Goal: Download file/media

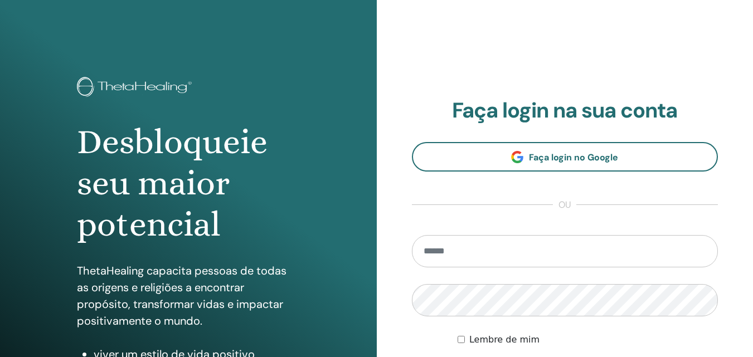
click at [428, 243] on input "email" at bounding box center [565, 251] width 307 height 32
type input "**********"
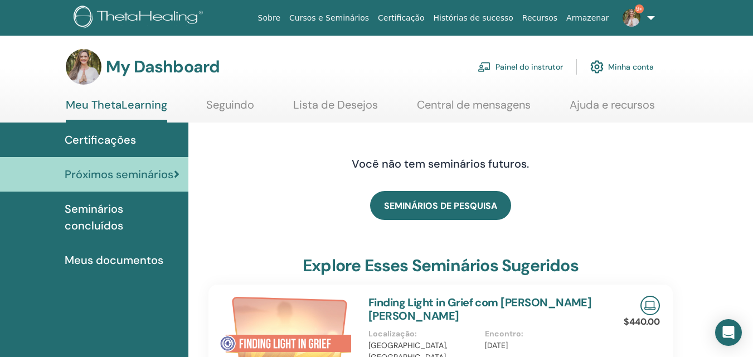
click at [524, 65] on link "Painel do instrutor" at bounding box center [520, 67] width 85 height 25
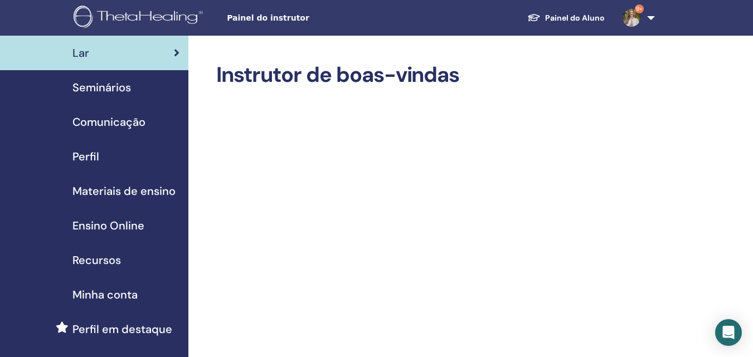
click at [116, 86] on span "Seminários" at bounding box center [102, 87] width 59 height 17
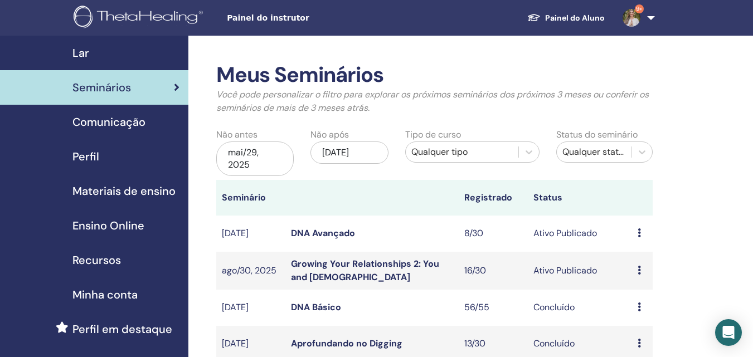
click at [370, 264] on link "Growing Your Relationships 2: You and God" at bounding box center [365, 270] width 148 height 25
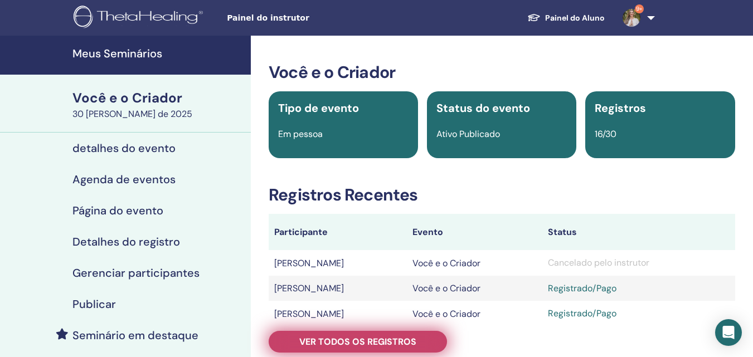
click at [399, 339] on font "Ver todos os registros" at bounding box center [357, 342] width 117 height 12
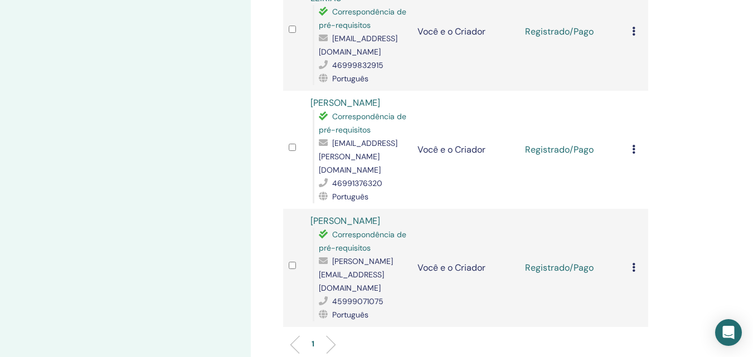
scroll to position [1673, 0]
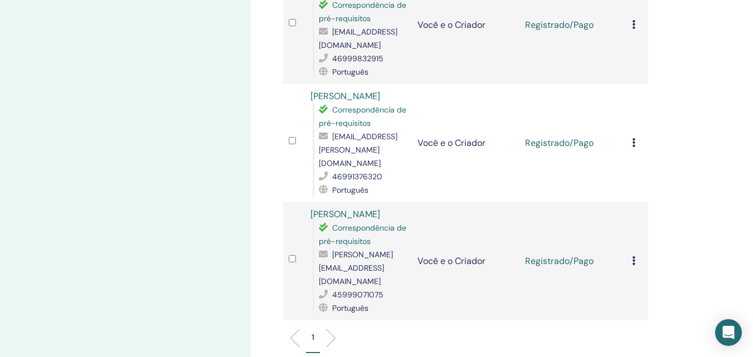
click at [634, 257] on icon at bounding box center [633, 261] width 3 height 9
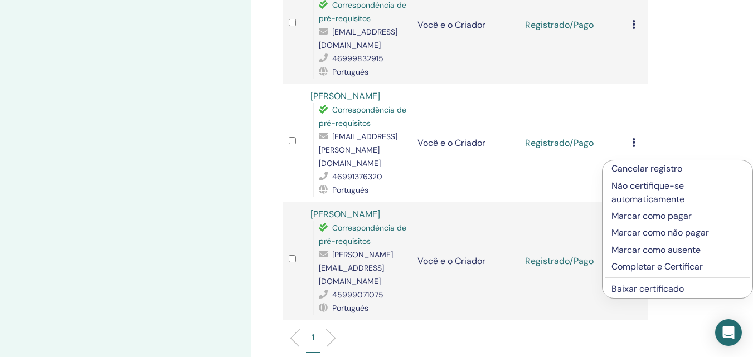
click at [672, 290] on font "Baixar certificado" at bounding box center [648, 289] width 73 height 12
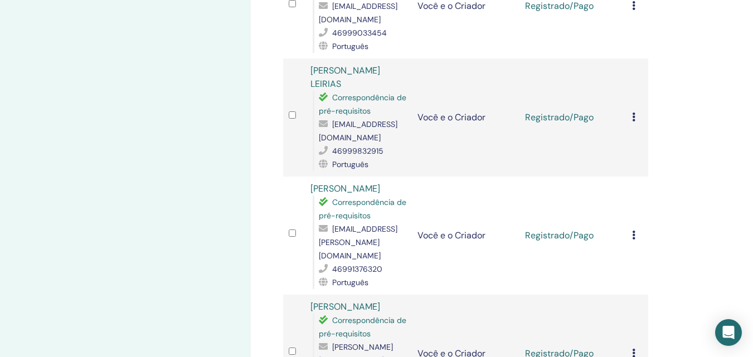
scroll to position [1562, 0]
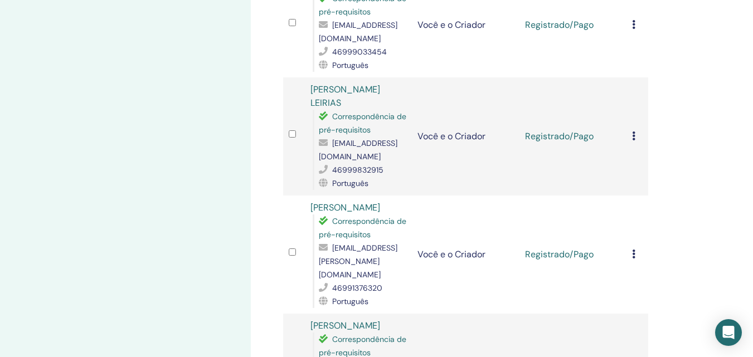
click at [635, 250] on icon at bounding box center [633, 254] width 3 height 9
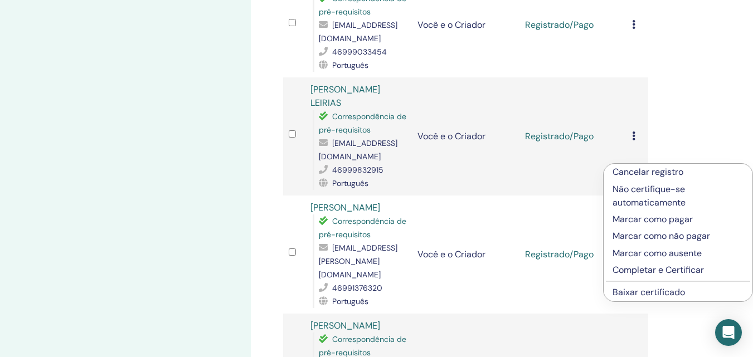
click at [655, 293] on font "Baixar certificado" at bounding box center [649, 293] width 73 height 12
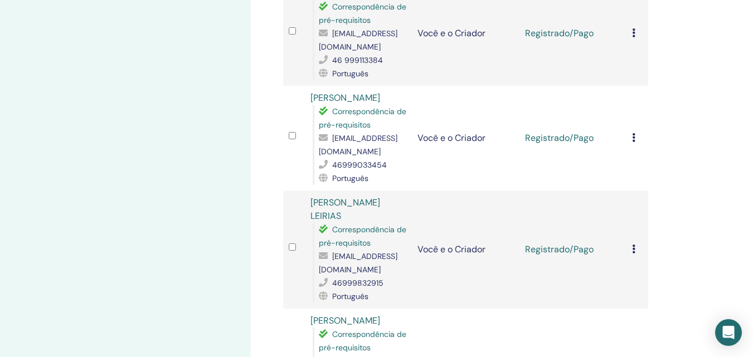
scroll to position [1433, 0]
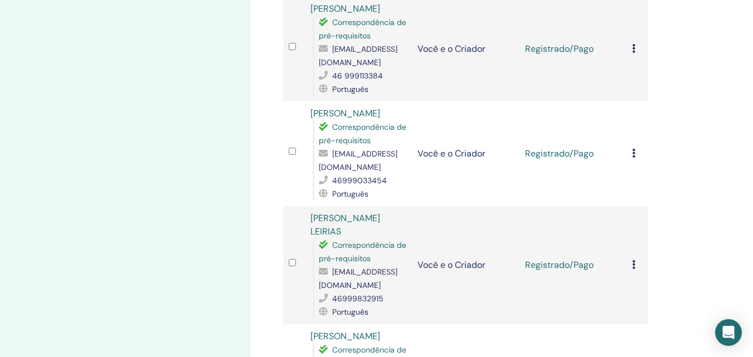
click at [632, 206] on td "Cancelar registro Não certifique-se automaticamente Marcar como pagar Marcar co…" at bounding box center [638, 265] width 22 height 118
click at [634, 260] on icon at bounding box center [633, 264] width 3 height 9
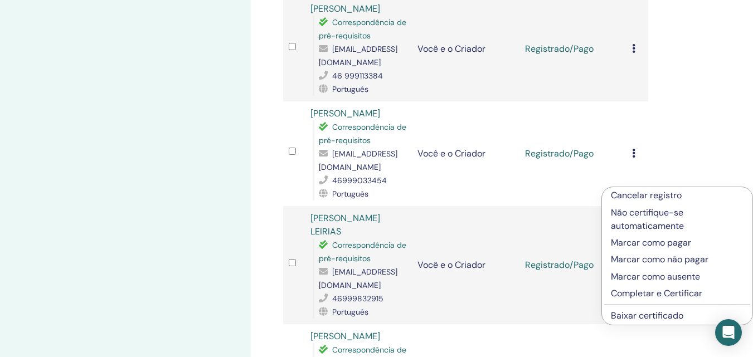
click at [657, 316] on font "Baixar certificado" at bounding box center [647, 316] width 73 height 12
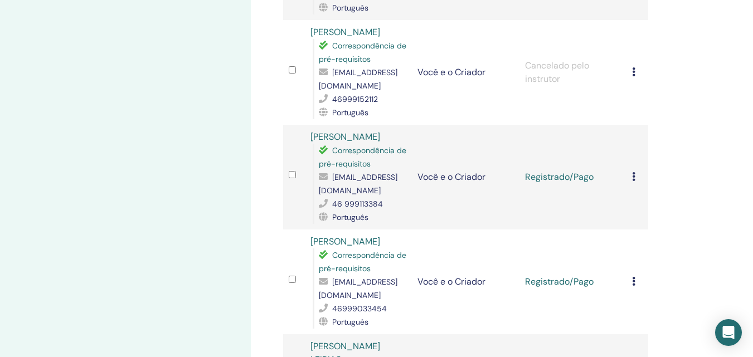
scroll to position [1289, 0]
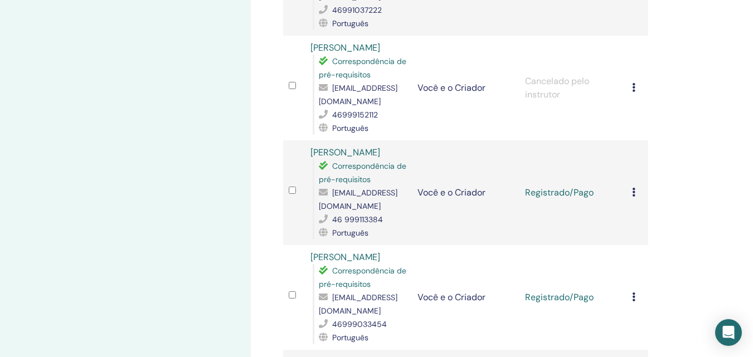
click at [635, 293] on icon at bounding box center [633, 297] width 3 height 9
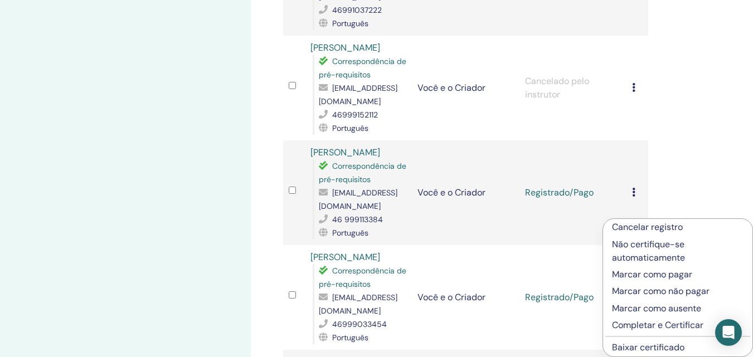
click at [673, 349] on font "Baixar certificado" at bounding box center [648, 348] width 73 height 12
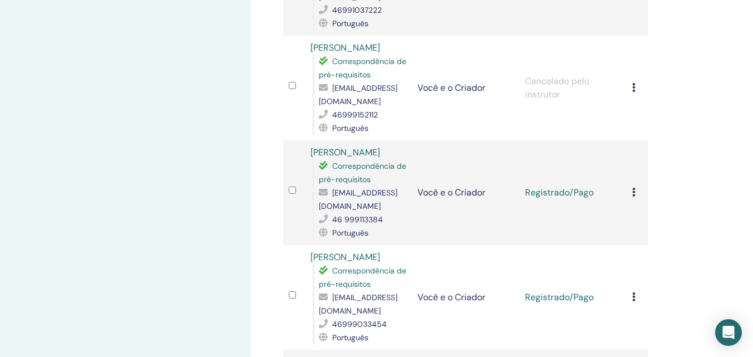
click at [634, 188] on icon at bounding box center [633, 192] width 3 height 9
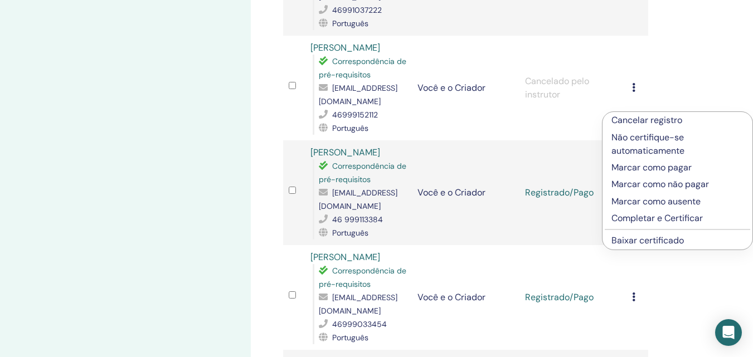
click at [666, 240] on font "Baixar certificado" at bounding box center [648, 241] width 73 height 12
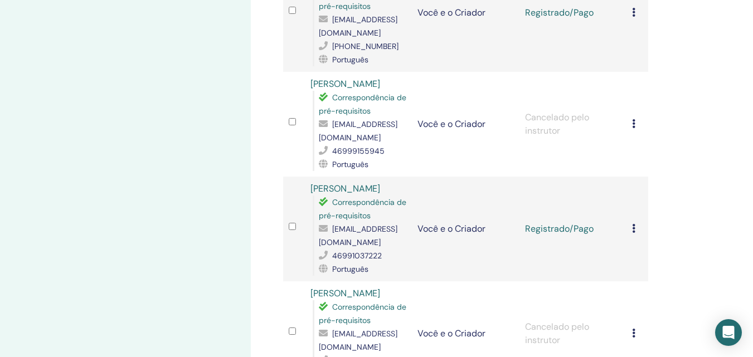
scroll to position [1023, 0]
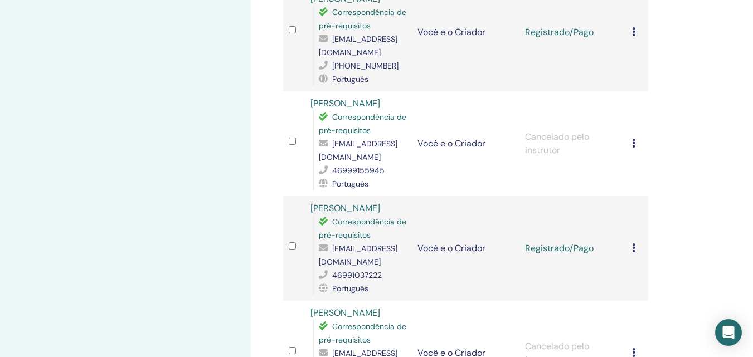
click at [634, 244] on icon at bounding box center [633, 248] width 3 height 9
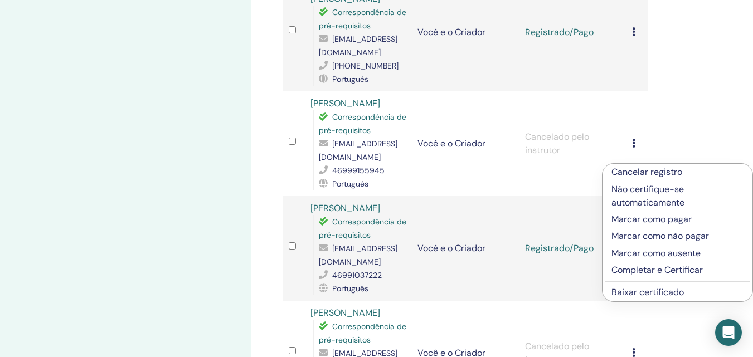
click at [663, 296] on font "Baixar certificado" at bounding box center [648, 293] width 73 height 12
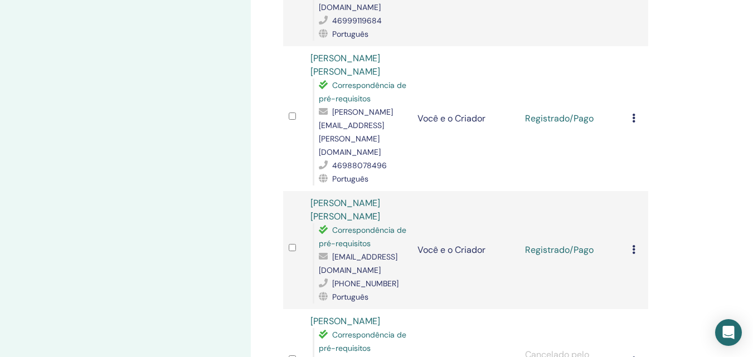
scroll to position [801, 0]
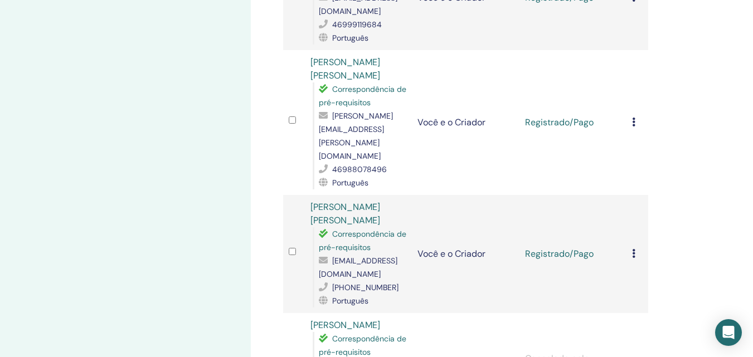
click at [634, 249] on icon at bounding box center [633, 253] width 3 height 9
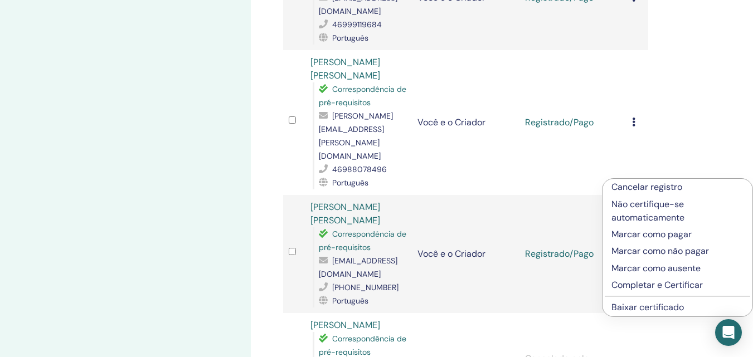
click at [662, 308] on font "Baixar certificado" at bounding box center [648, 308] width 73 height 12
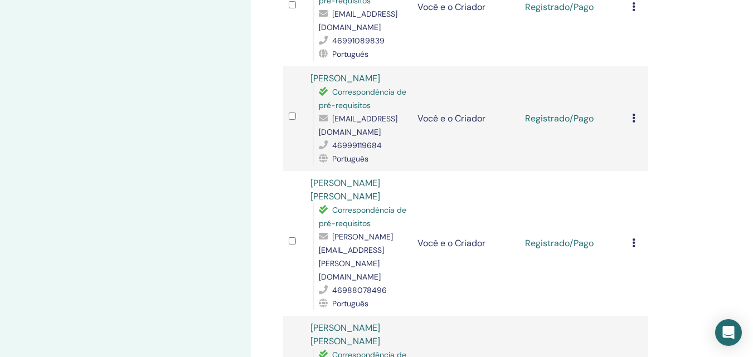
scroll to position [676, 0]
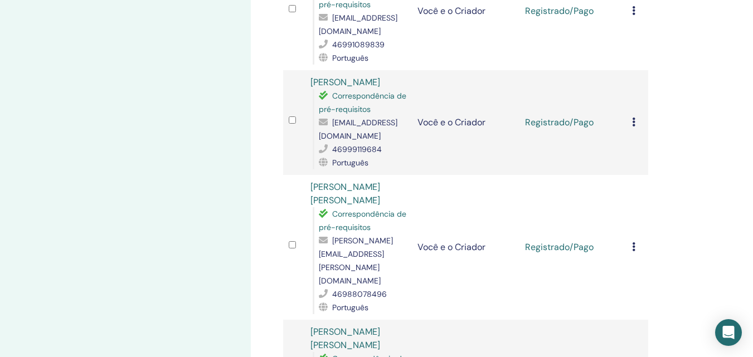
click at [635, 243] on icon at bounding box center [633, 247] width 3 height 9
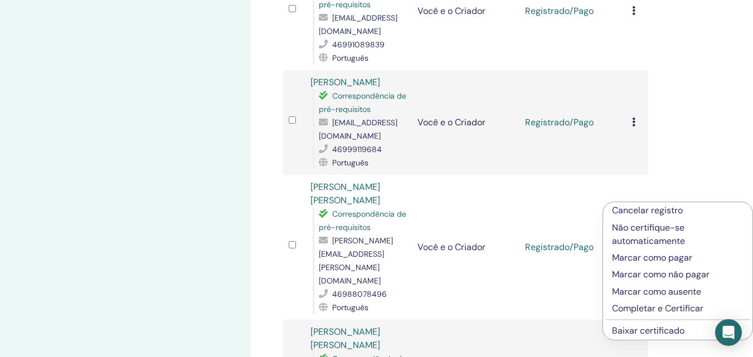
click at [646, 332] on font "Baixar certificado" at bounding box center [648, 331] width 73 height 12
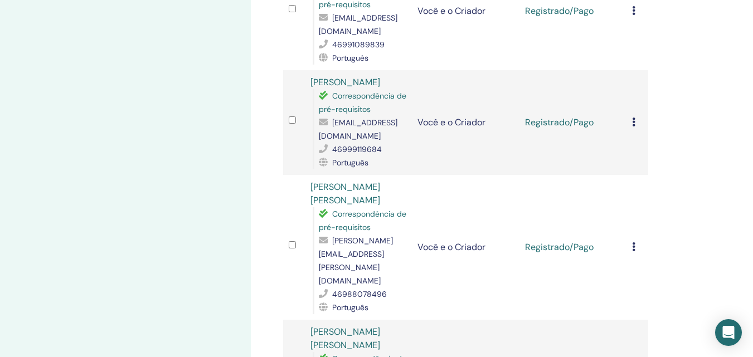
click at [634, 118] on icon at bounding box center [633, 122] width 3 height 9
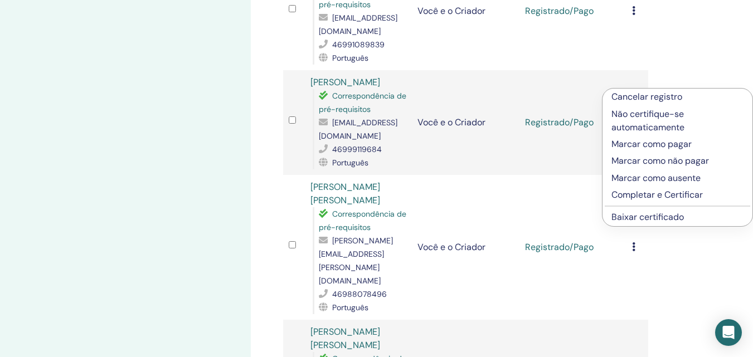
click at [635, 220] on font "Baixar certificado" at bounding box center [648, 217] width 73 height 12
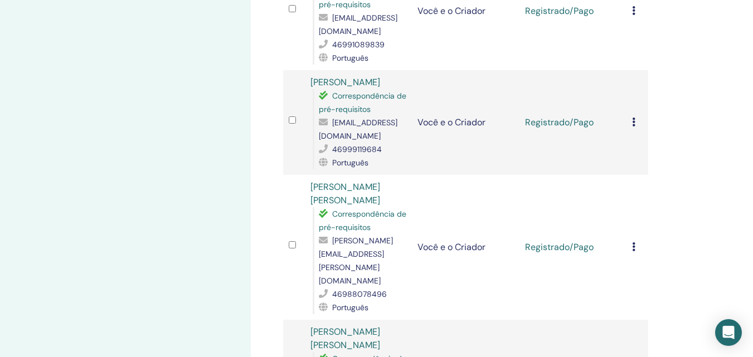
click at [633, 118] on icon at bounding box center [633, 122] width 3 height 9
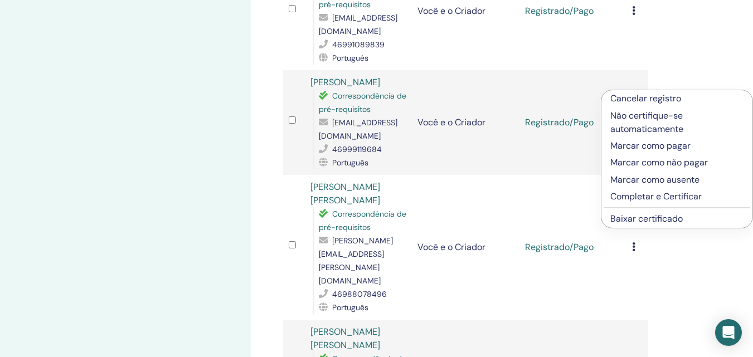
click at [643, 219] on font "Baixar certificado" at bounding box center [647, 219] width 73 height 12
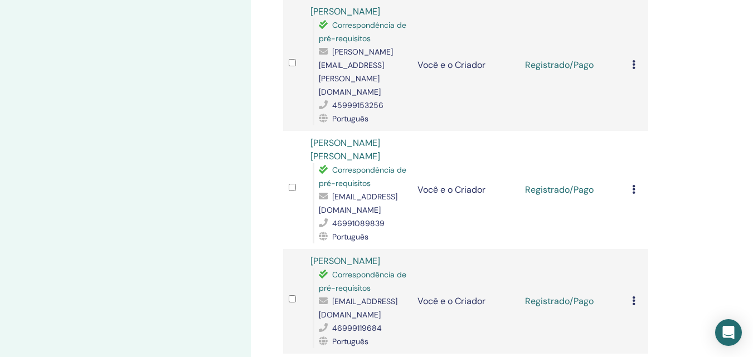
scroll to position [490, 0]
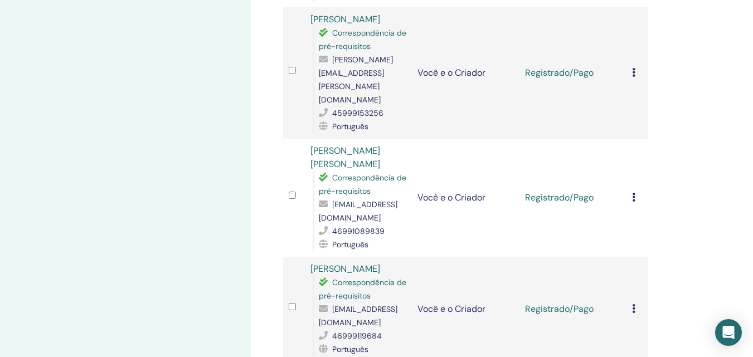
click at [634, 193] on icon at bounding box center [633, 197] width 3 height 9
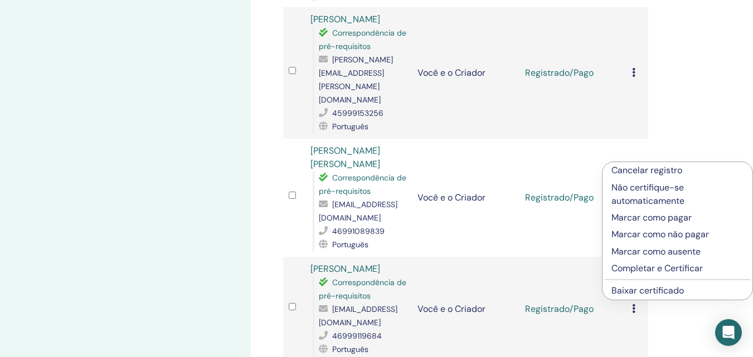
click at [661, 288] on font "Baixar certificado" at bounding box center [648, 291] width 73 height 12
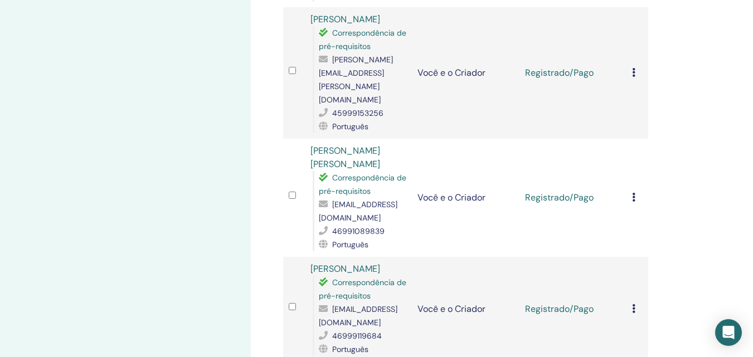
click at [635, 68] on icon at bounding box center [633, 72] width 3 height 9
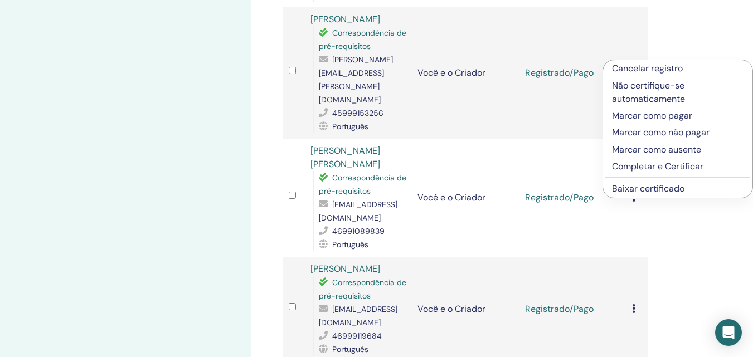
click at [670, 191] on font "Baixar certificado" at bounding box center [648, 189] width 73 height 12
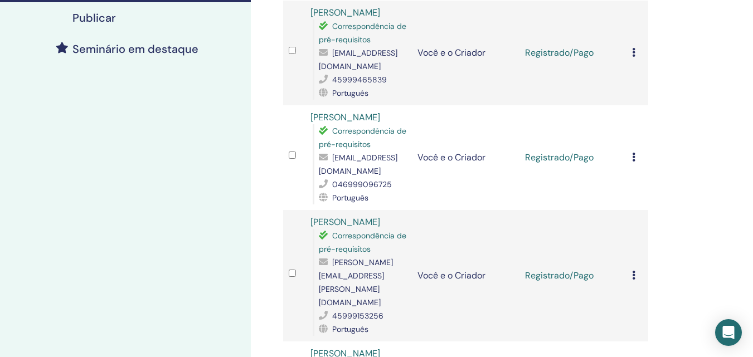
scroll to position [236, 0]
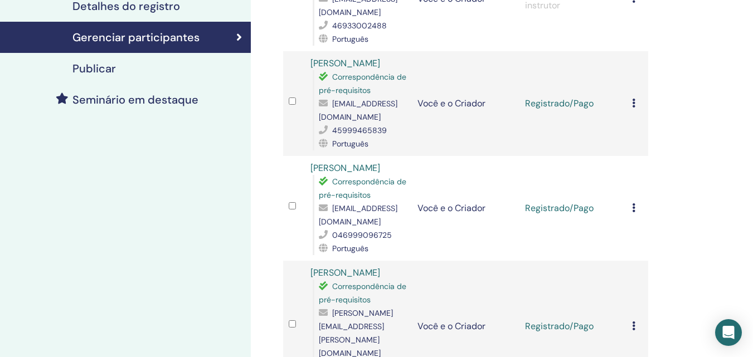
click at [632, 208] on icon at bounding box center [633, 208] width 3 height 9
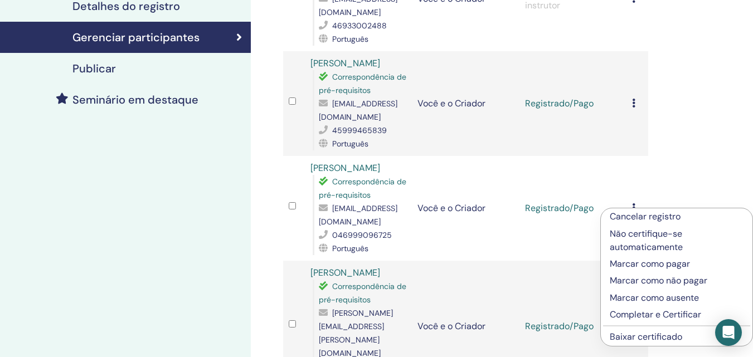
click at [666, 337] on font "Baixar certificado" at bounding box center [646, 337] width 73 height 12
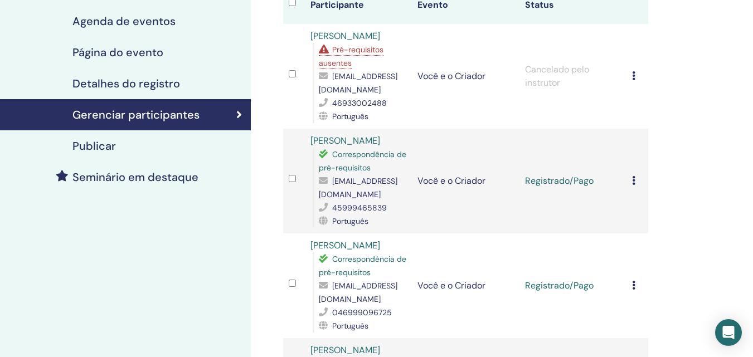
scroll to position [154, 0]
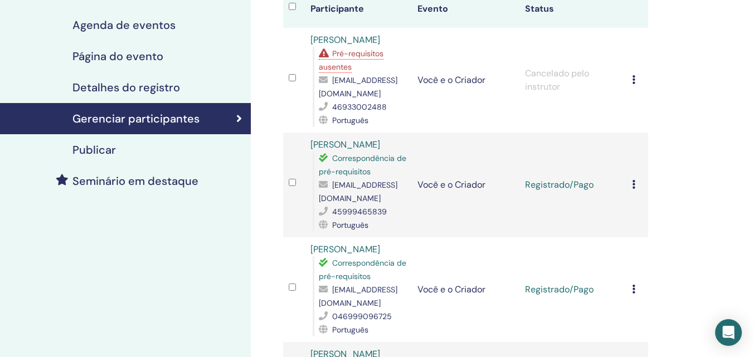
click at [635, 185] on icon at bounding box center [633, 184] width 3 height 9
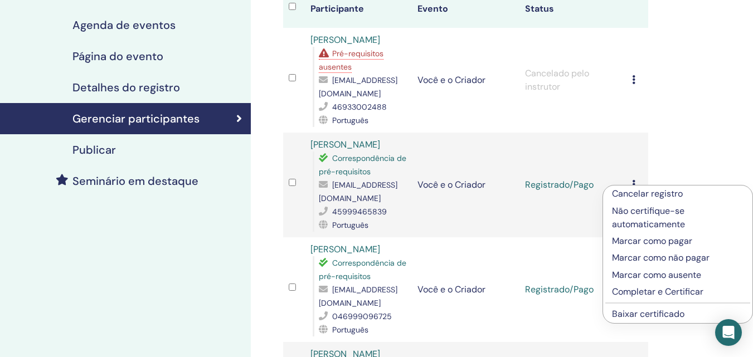
click at [655, 311] on font "Baixar certificado" at bounding box center [648, 314] width 73 height 12
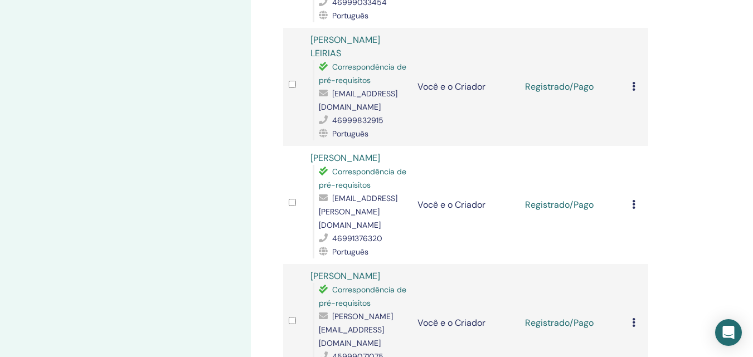
scroll to position [1651, 0]
